Goal: Transaction & Acquisition: Purchase product/service

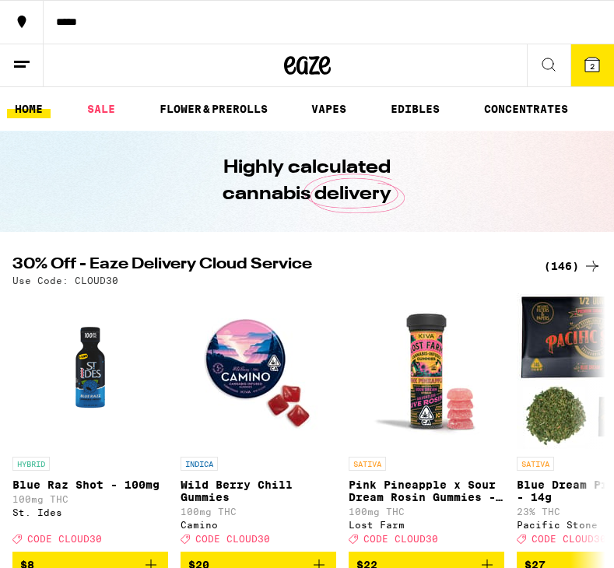
click at [552, 257] on div "(146)" at bounding box center [573, 266] width 58 height 19
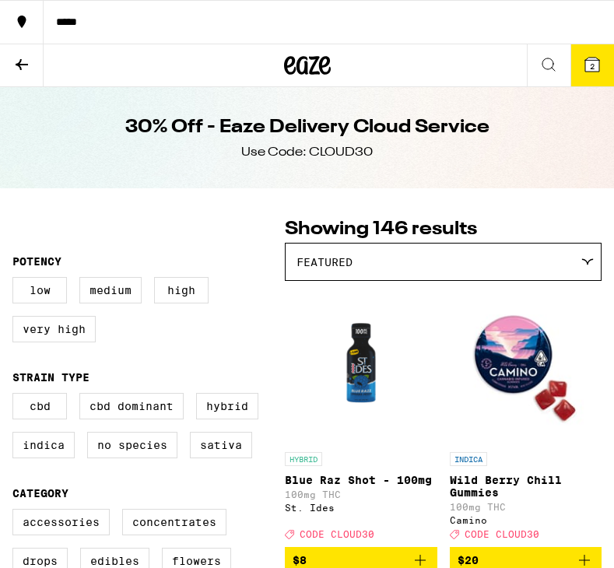
click at [552, 257] on div "Featured" at bounding box center [442, 261] width 315 height 37
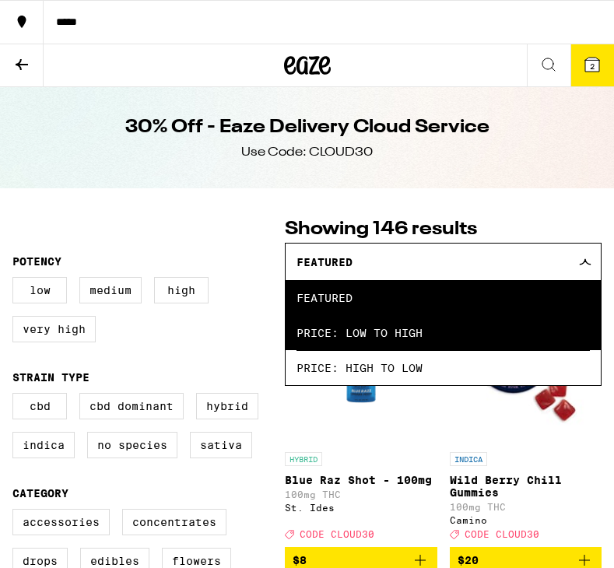
click at [529, 326] on span "Price: Low to High" at bounding box center [442, 332] width 293 height 35
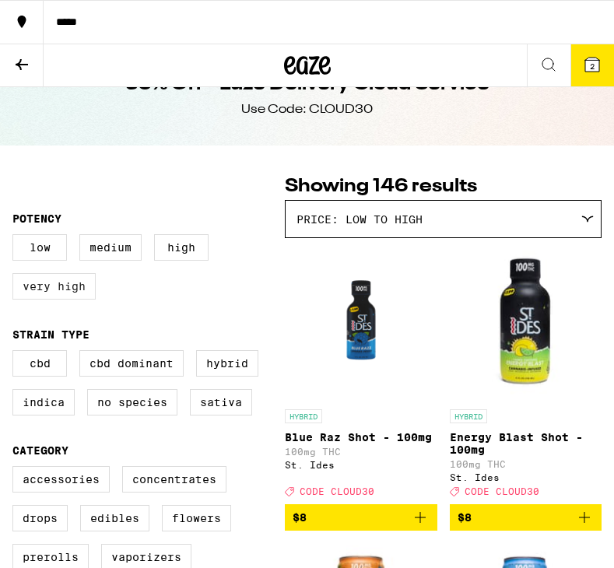
scroll to position [44, 0]
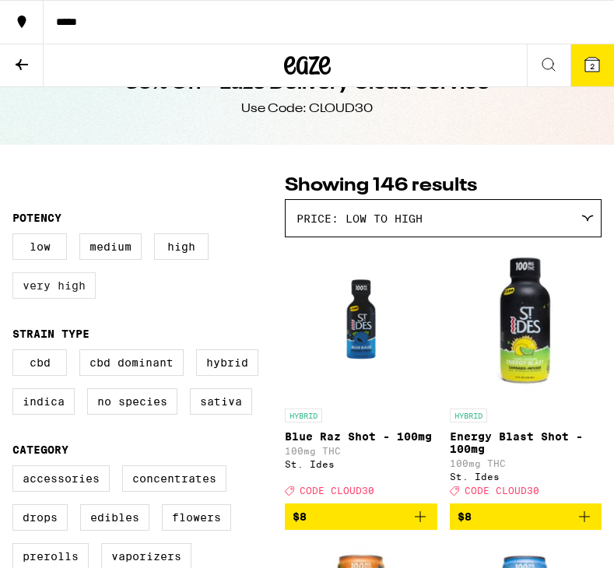
click at [68, 277] on label "Very High" at bounding box center [53, 285] width 83 height 26
click at [16, 236] on input "Very High" at bounding box center [16, 236] width 1 height 1
checkbox input "true"
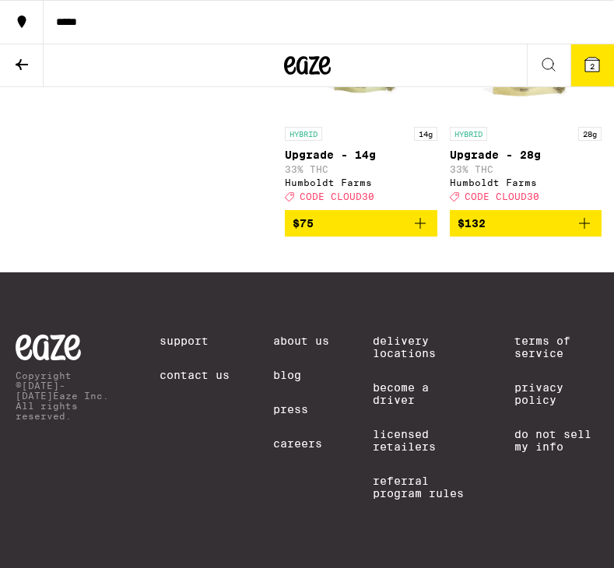
scroll to position [14686, 0]
